Goal: Task Accomplishment & Management: Manage account settings

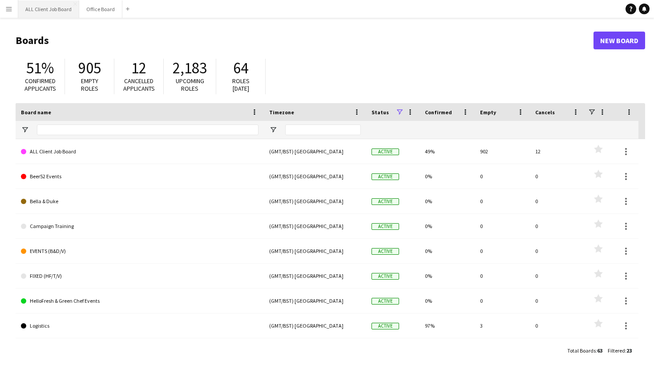
click at [63, 10] on button "ALL Client Job Board Close" at bounding box center [48, 8] width 61 height 17
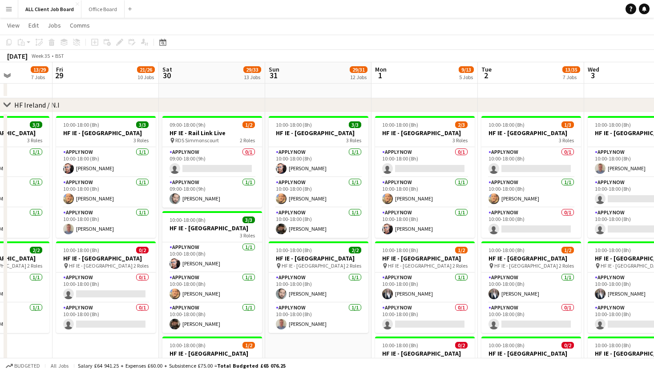
scroll to position [0, 266]
click at [199, 165] on app-card-role "APPLY NOW 0/1 09:00-18:00 (9h) single-neutral-actions" at bounding box center [212, 162] width 100 height 30
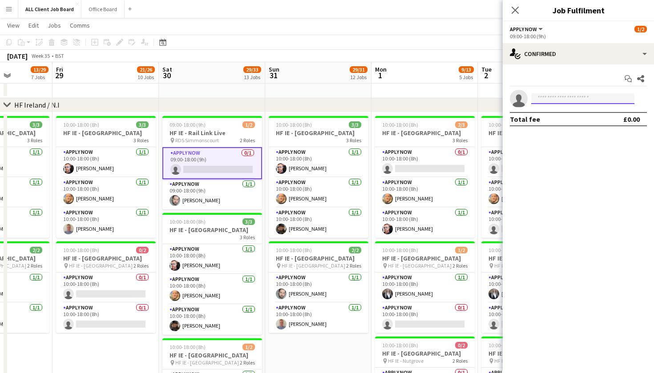
click at [563, 101] on input at bounding box center [582, 98] width 103 height 11
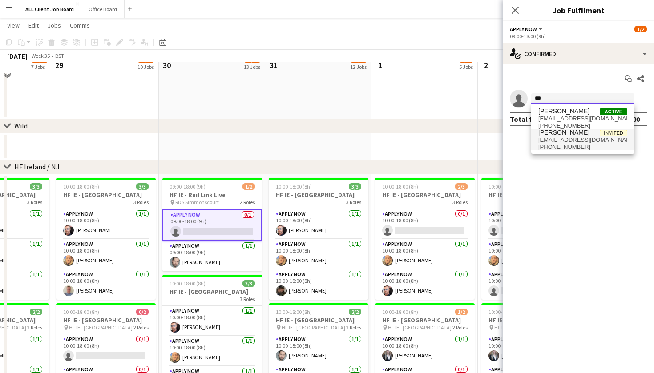
scroll to position [2610, 0]
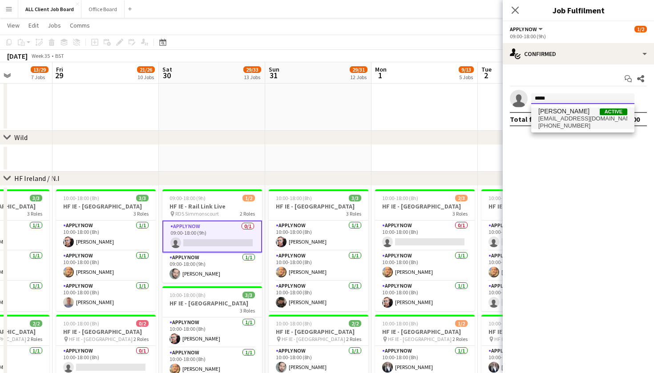
type input "*****"
click at [570, 113] on span "[PERSON_NAME]" at bounding box center [563, 112] width 51 height 8
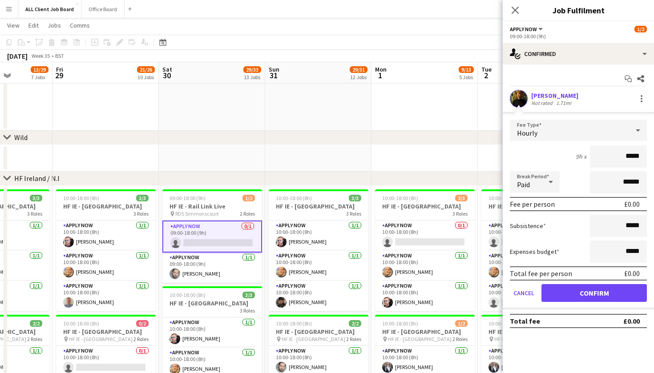
click at [594, 295] on button "Confirm" at bounding box center [593, 293] width 105 height 18
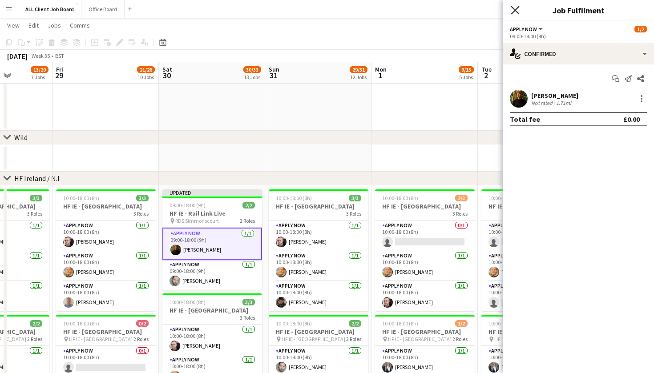
click at [514, 10] on icon at bounding box center [515, 10] width 8 height 8
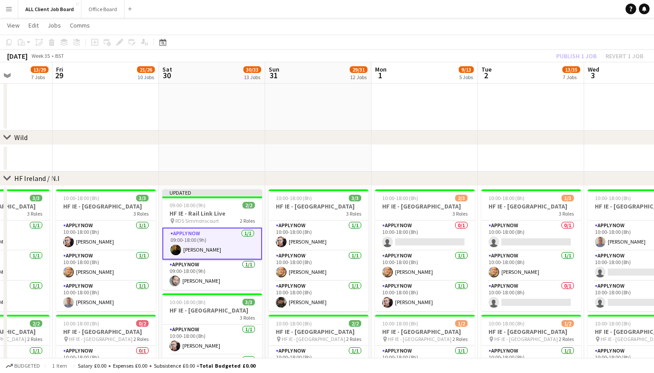
click at [508, 38] on app-toolbar "Copy Paste Paste Command V Paste with crew Command Shift V Paste linked Job Del…" at bounding box center [327, 42] width 654 height 15
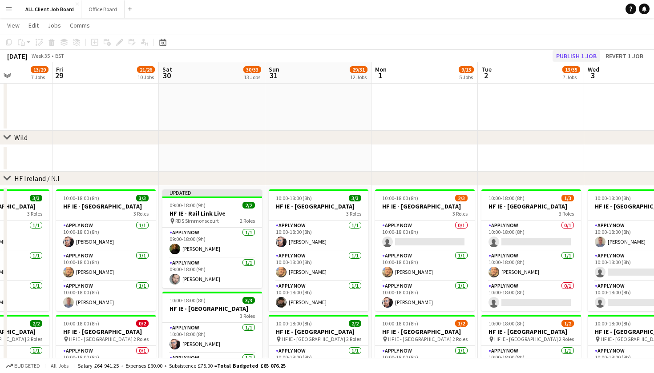
click at [565, 53] on button "Publish 1 job" at bounding box center [577, 56] width 48 height 12
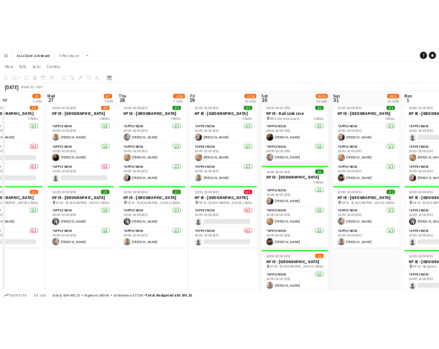
scroll to position [0, 250]
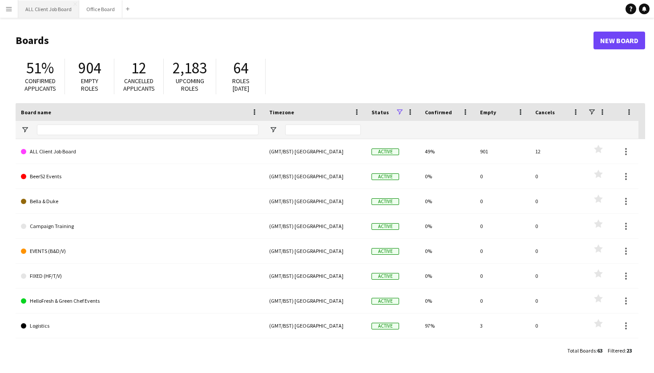
click at [46, 12] on button "ALL Client Job Board Close" at bounding box center [48, 8] width 61 height 17
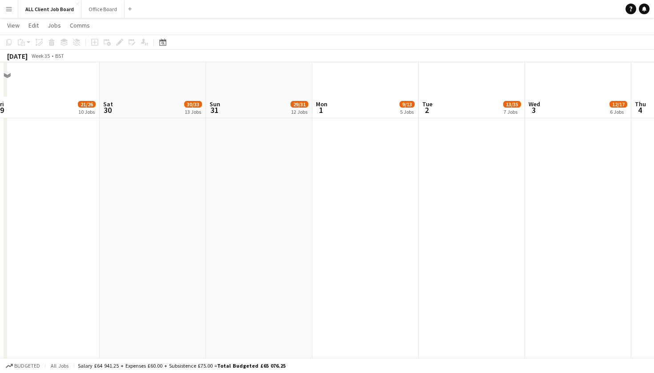
scroll to position [1964, 0]
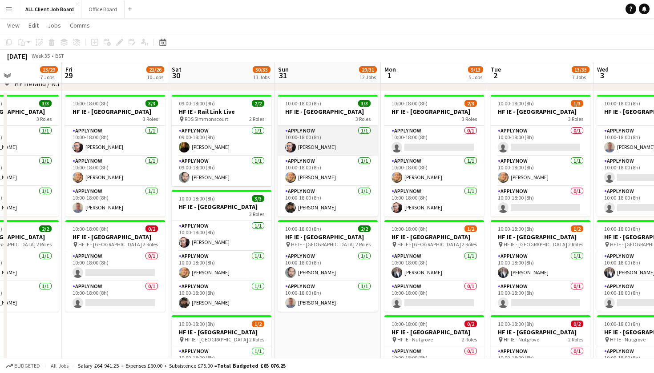
scroll to position [0, 264]
